Goal: Contribute content

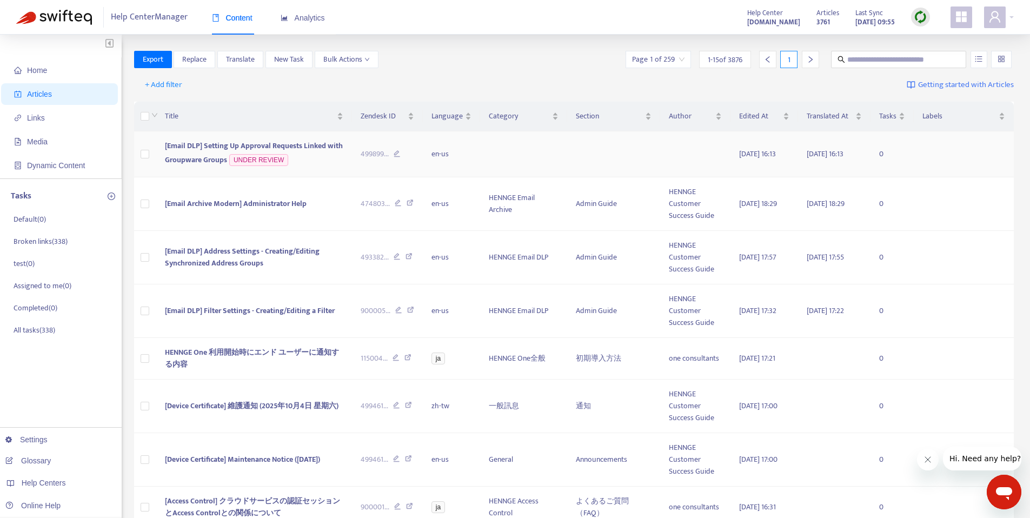
click at [227, 147] on span "[Email DLP] Setting Up Approval Requests Linked with Groupware Groups" at bounding box center [254, 152] width 178 height 26
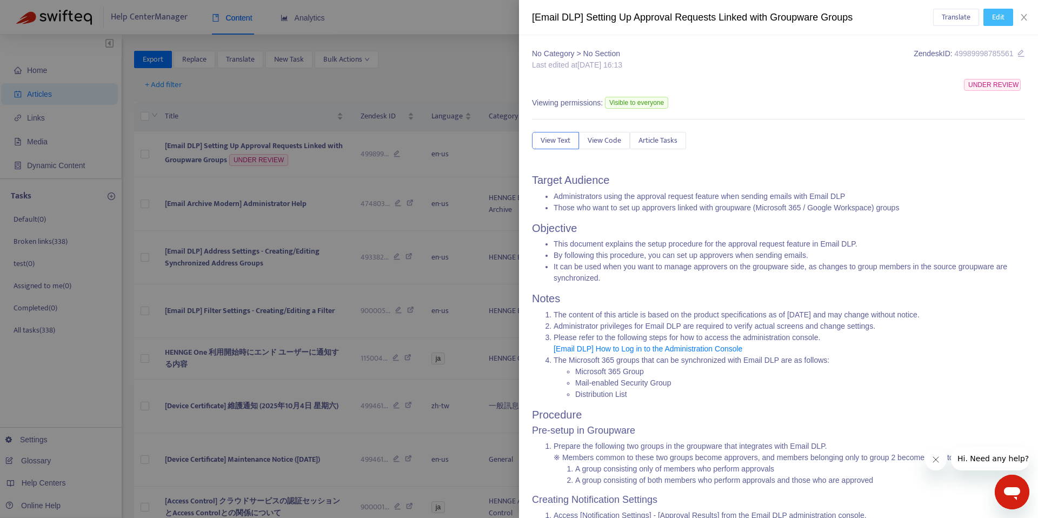
click at [992, 17] on span "Edit" at bounding box center [998, 17] width 12 height 12
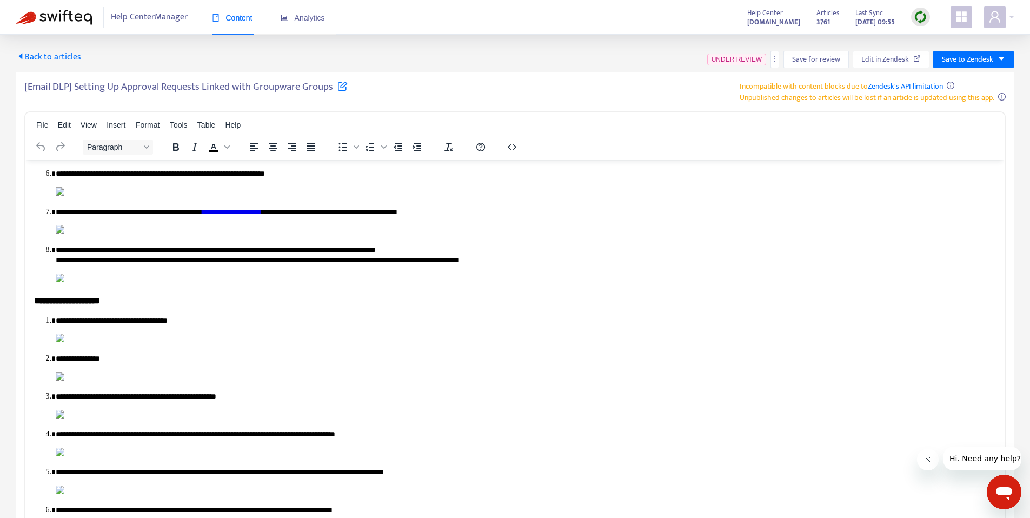
scroll to position [730, 0]
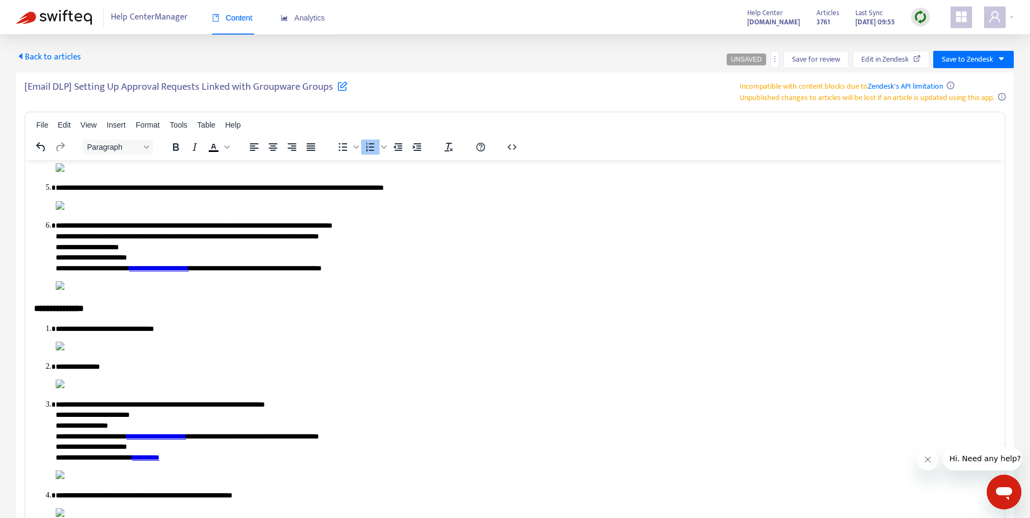
scroll to position [2472, 0]
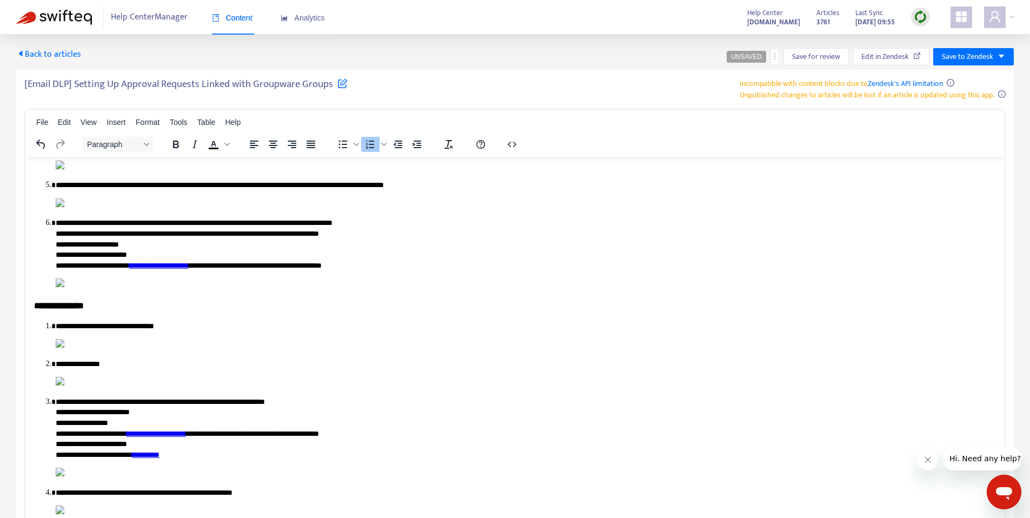
scroll to position [3074, 0]
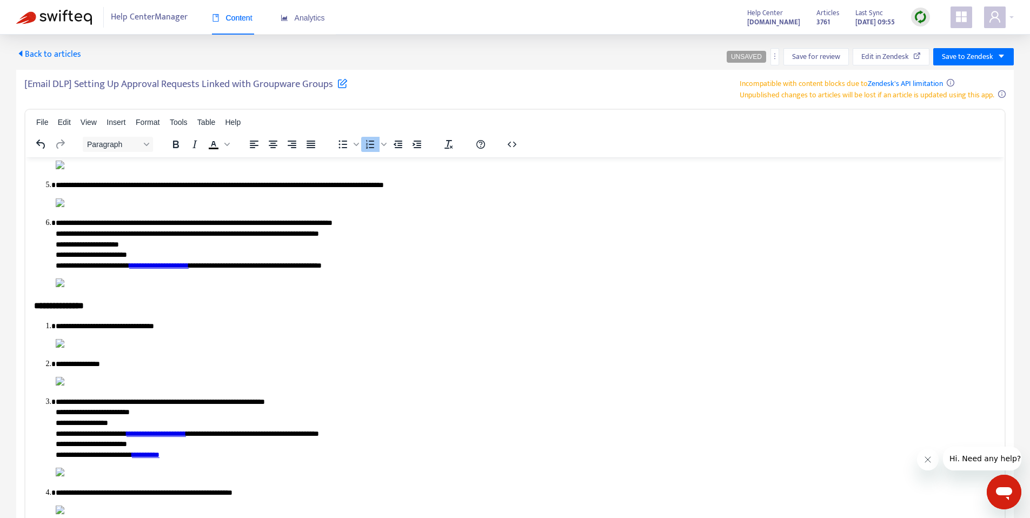
click at [64, 347] on img "Rich Text Area. Press ALT-0 for help." at bounding box center [60, 342] width 9 height 9
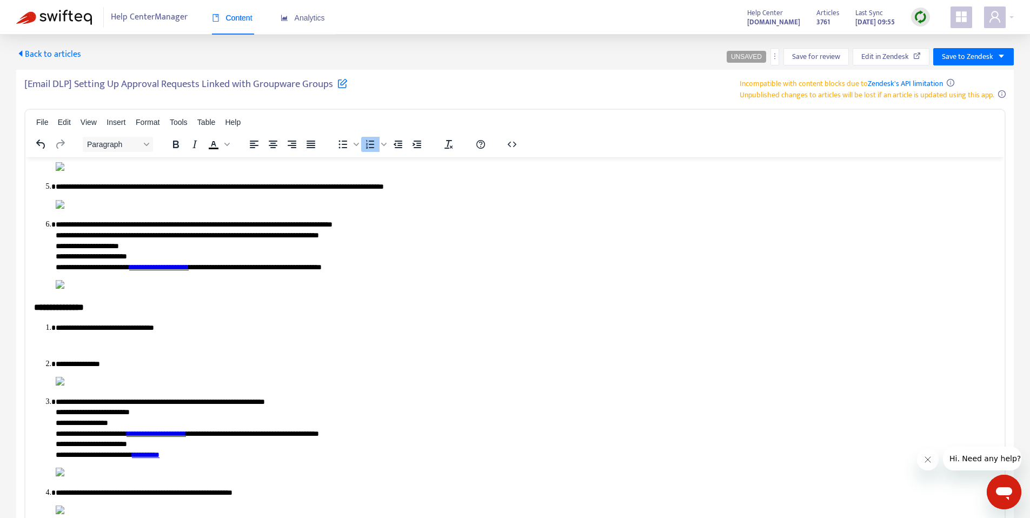
click at [99, 340] on p "Rich Text Area. Press ALT-0 for help." at bounding box center [526, 345] width 940 height 11
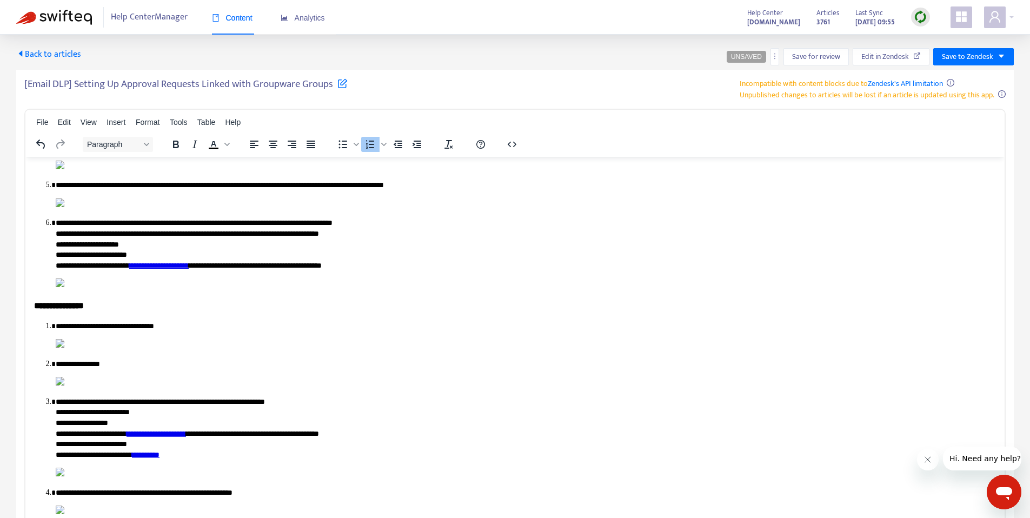
scroll to position [11917, 0]
drag, startPoint x: 785, startPoint y: 423, endPoint x: 809, endPoint y: 428, distance: 24.9
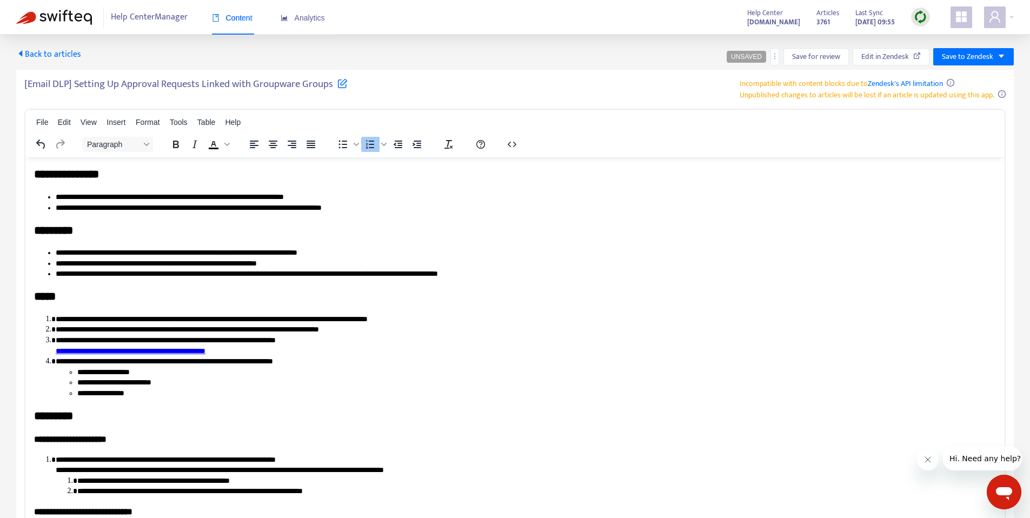
drag, startPoint x: 36, startPoint y: 175, endPoint x: 44, endPoint y: 174, distance: 8.7
click at [36, 175] on h2 "**********" at bounding box center [511, 174] width 954 height 16
click at [970, 57] on span "Save to Zendesk" at bounding box center [967, 57] width 51 height 12
click at [967, 77] on span "Publish" at bounding box center [962, 78] width 41 height 12
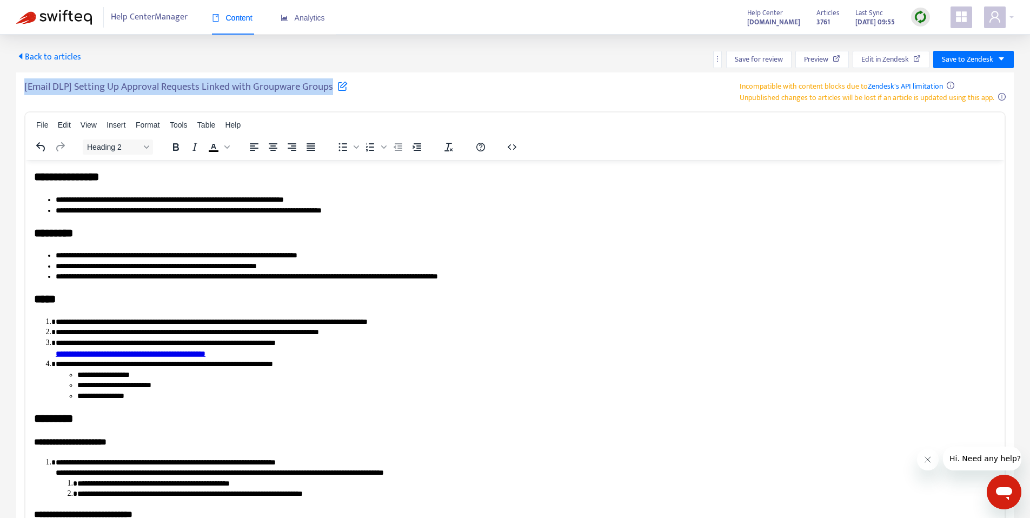
drag, startPoint x: 24, startPoint y: 87, endPoint x: 332, endPoint y: 84, distance: 308.2
click at [332, 84] on div "[Email DLP] Setting Up Approval Requests Linked with Groupware Groups Incompati…" at bounding box center [514, 312] width 997 height 480
copy h5 "[Email DLP] Setting Up Approval Requests Linked with Groupware Groups"
